Goal: Navigation & Orientation: Find specific page/section

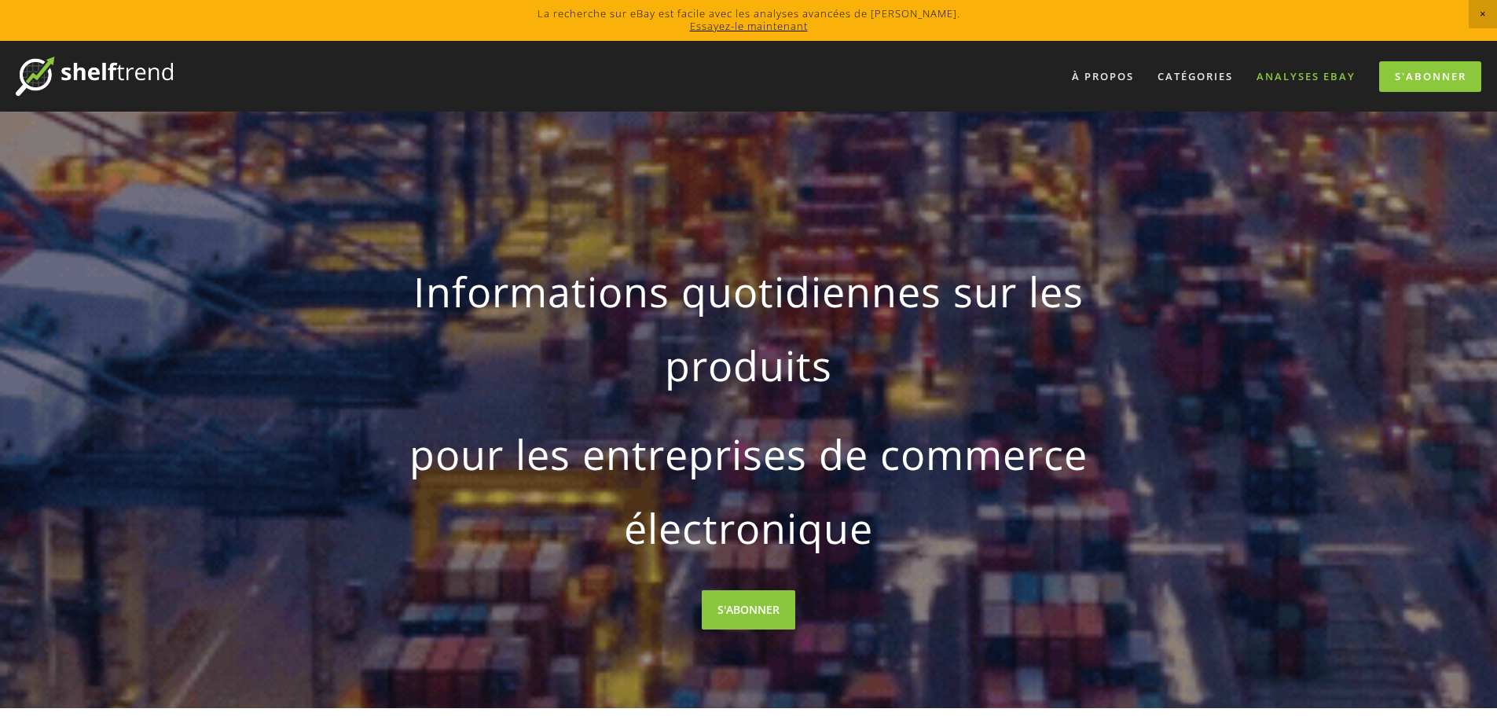
click at [1294, 75] on font "Analyses eBay" at bounding box center [1305, 76] width 99 height 14
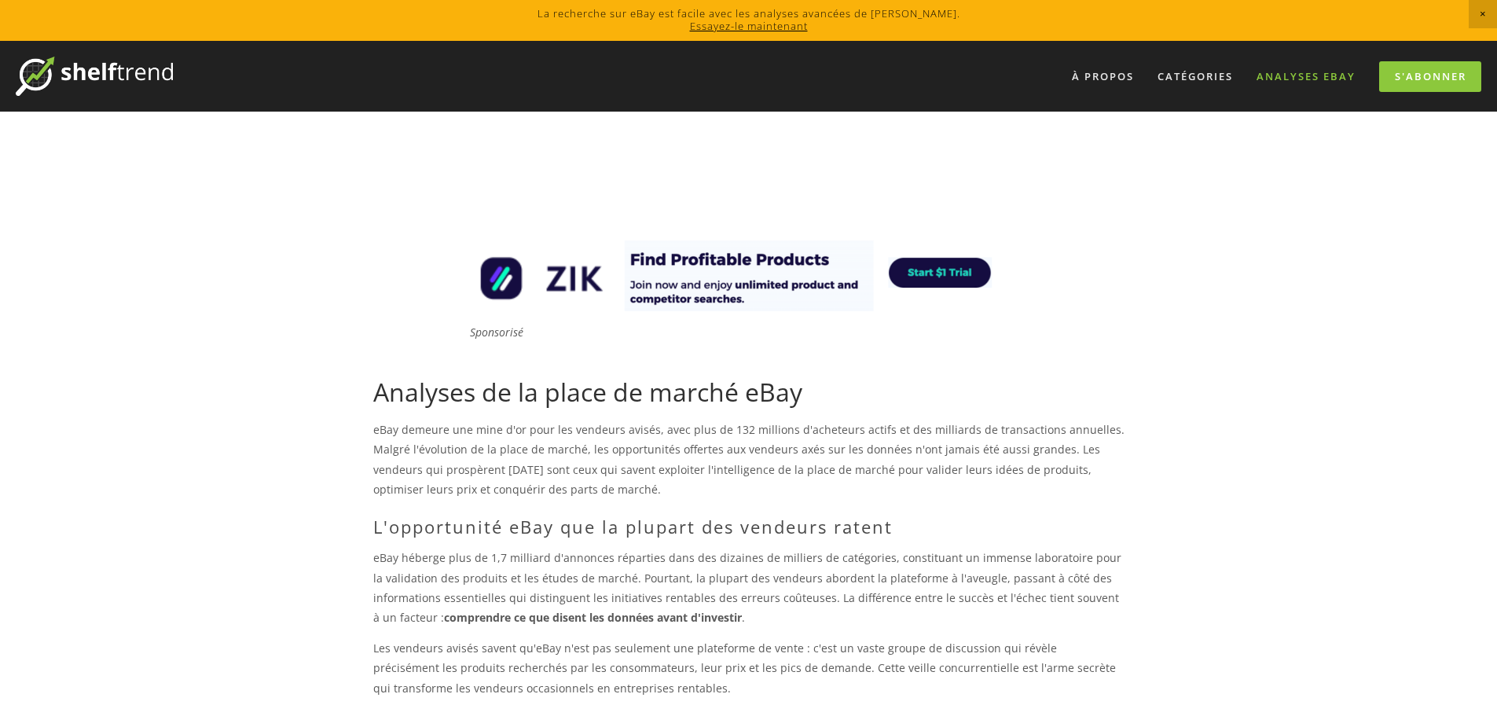
click at [1321, 71] on font "Analyses eBay" at bounding box center [1305, 76] width 99 height 14
